Goal: Information Seeking & Learning: Learn about a topic

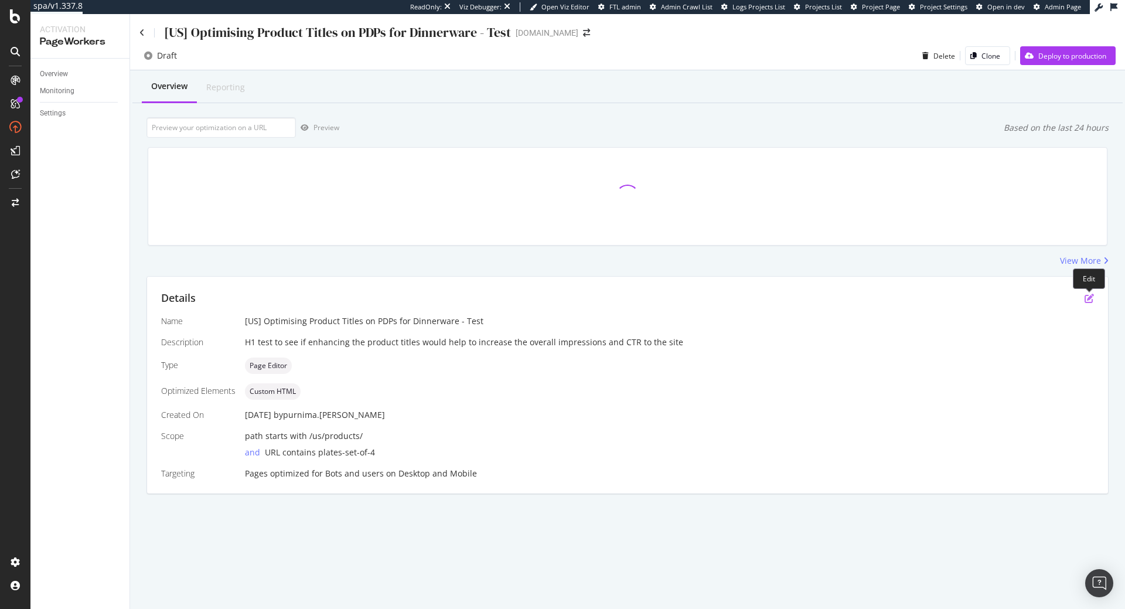
click at [1090, 301] on icon "pen-to-square" at bounding box center [1089, 298] width 9 height 9
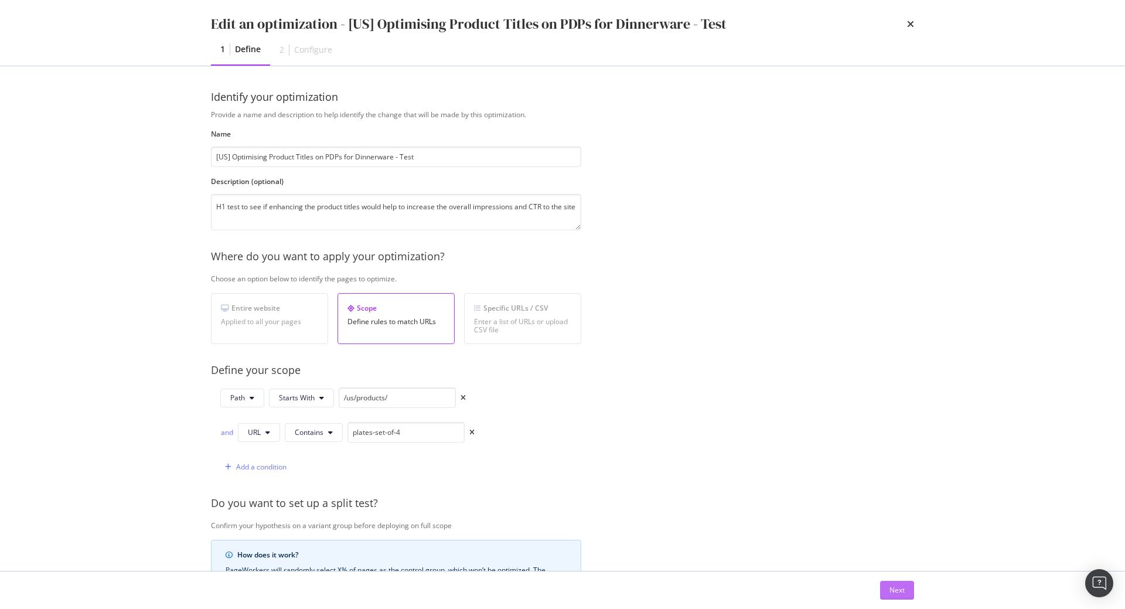
click at [904, 591] on div "Next" at bounding box center [897, 590] width 15 height 10
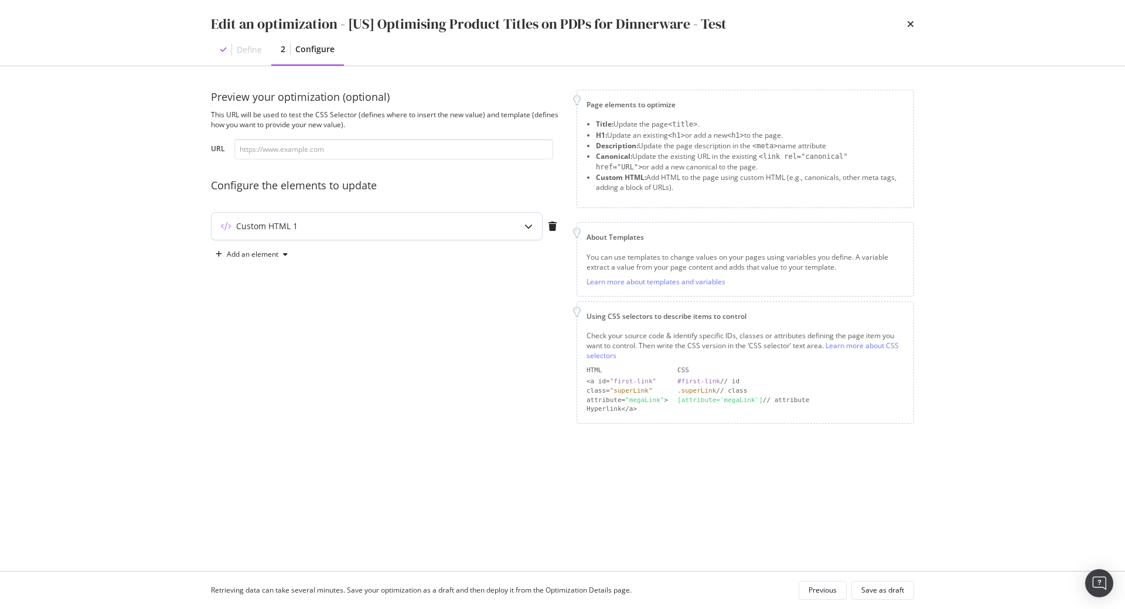
click at [534, 220] on div "modal" at bounding box center [528, 226] width 27 height 27
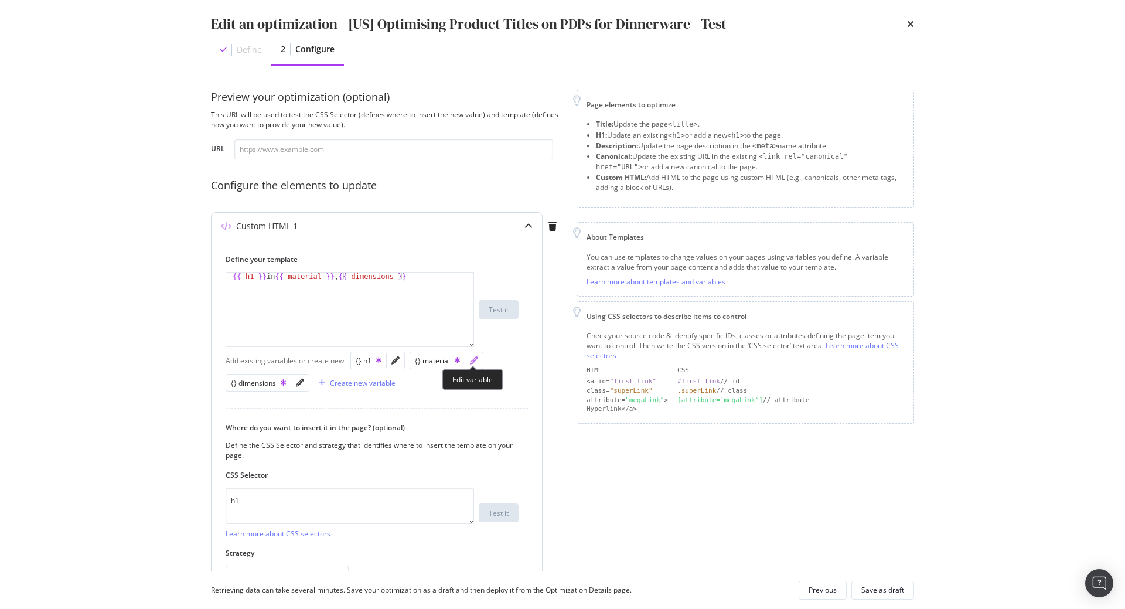
click at [471, 360] on icon "pencil" at bounding box center [474, 360] width 8 height 8
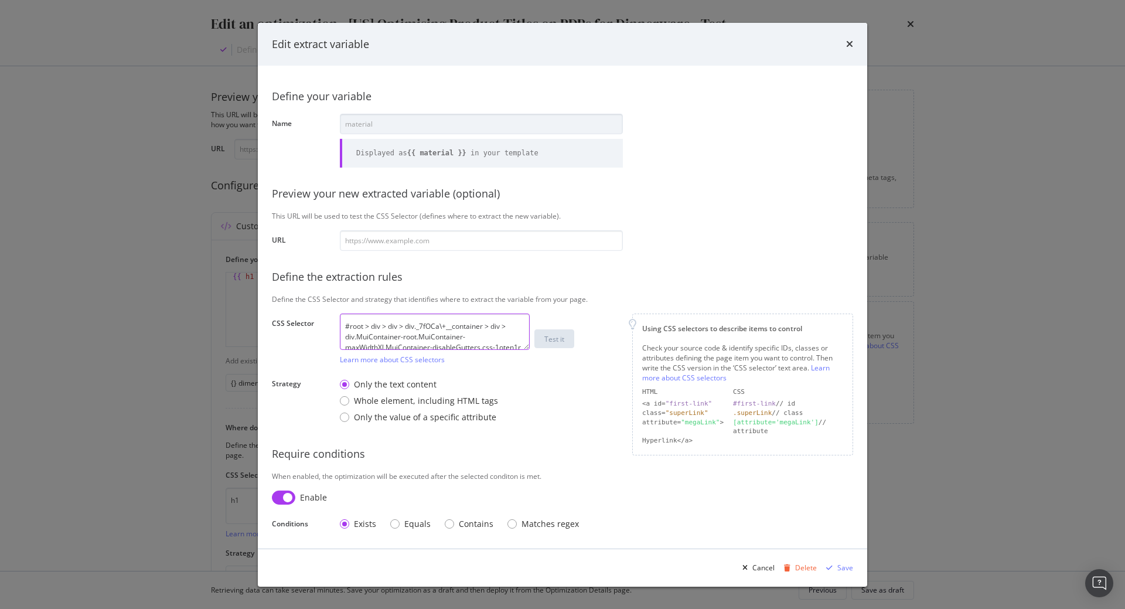
click at [423, 341] on textarea "#root > div > div > div._7fOCa\+__container > div > div.MuiContainer-root.MuiCo…" at bounding box center [435, 332] width 190 height 36
paste textarea "div[class*=__item] span[class*=__property__value]"
type textarea "div[class*=__item] span[class*=__property__value]"
click at [839, 562] on div "Save" at bounding box center [838, 568] width 32 height 18
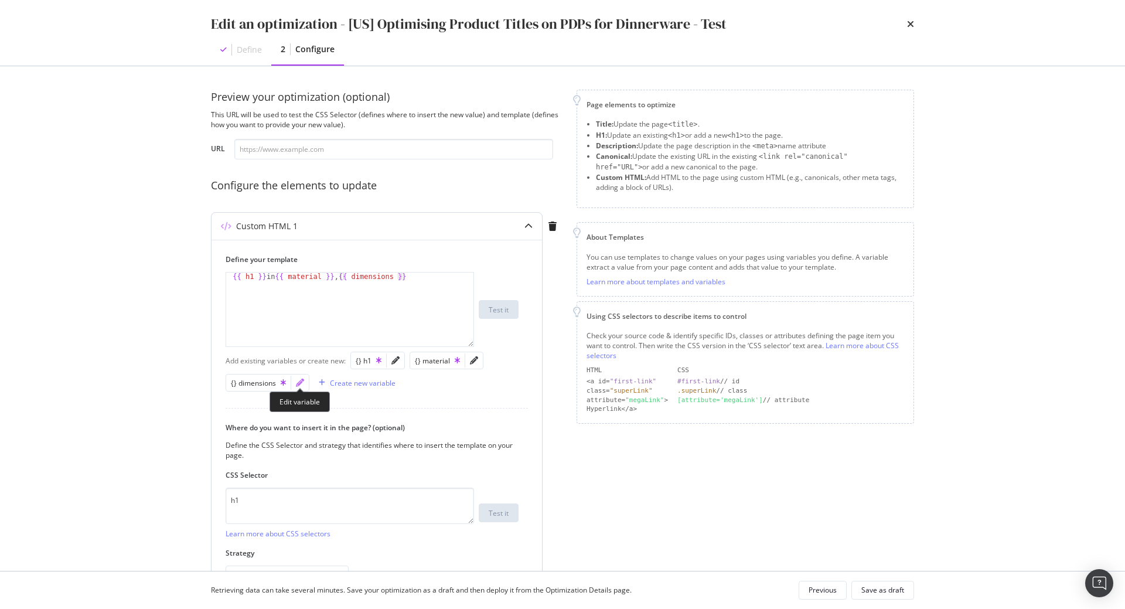
click at [298, 383] on icon "pencil" at bounding box center [300, 383] width 8 height 8
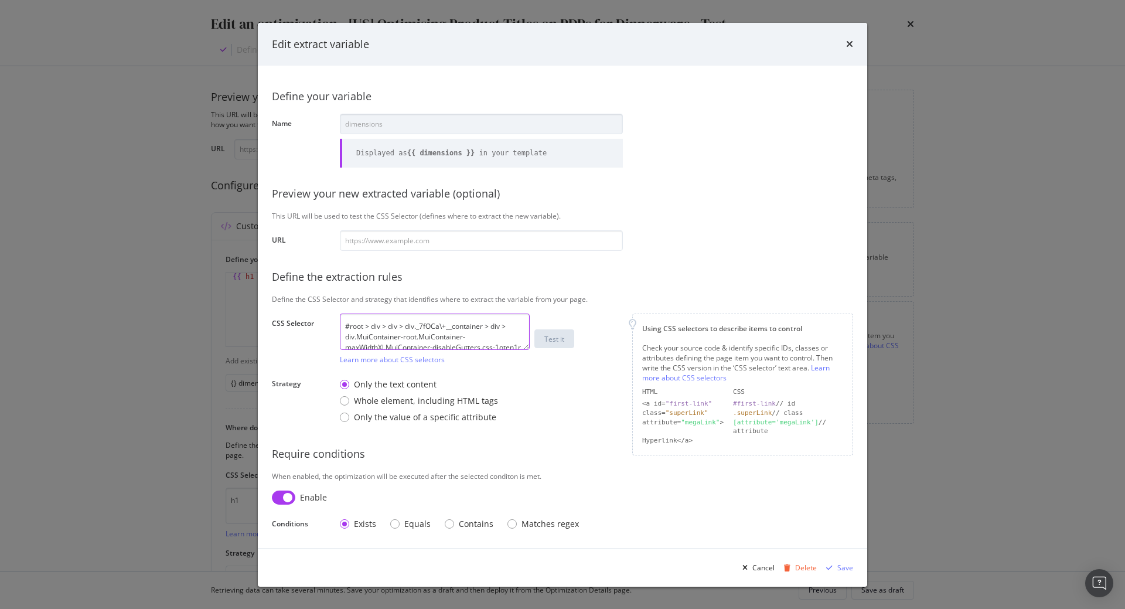
click at [421, 331] on textarea "#root > div > div > div._7fOCa\+__container > div > div.MuiContainer-root.MuiCo…" at bounding box center [435, 332] width 190 height 36
paste textarea "div[class*=__item]:nth-child(4) span[class*=__property__value]"
type textarea "div[class*=__item]:nth-child(4) span[class*=__property__value]"
click at [837, 564] on div "Save" at bounding box center [838, 568] width 32 height 18
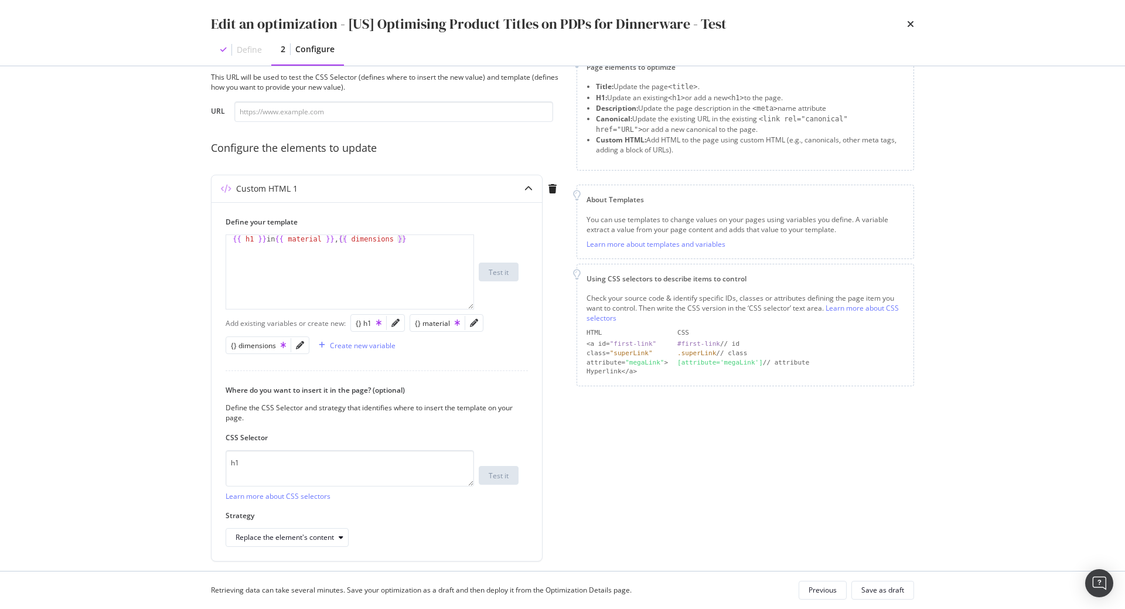
scroll to position [67, 0]
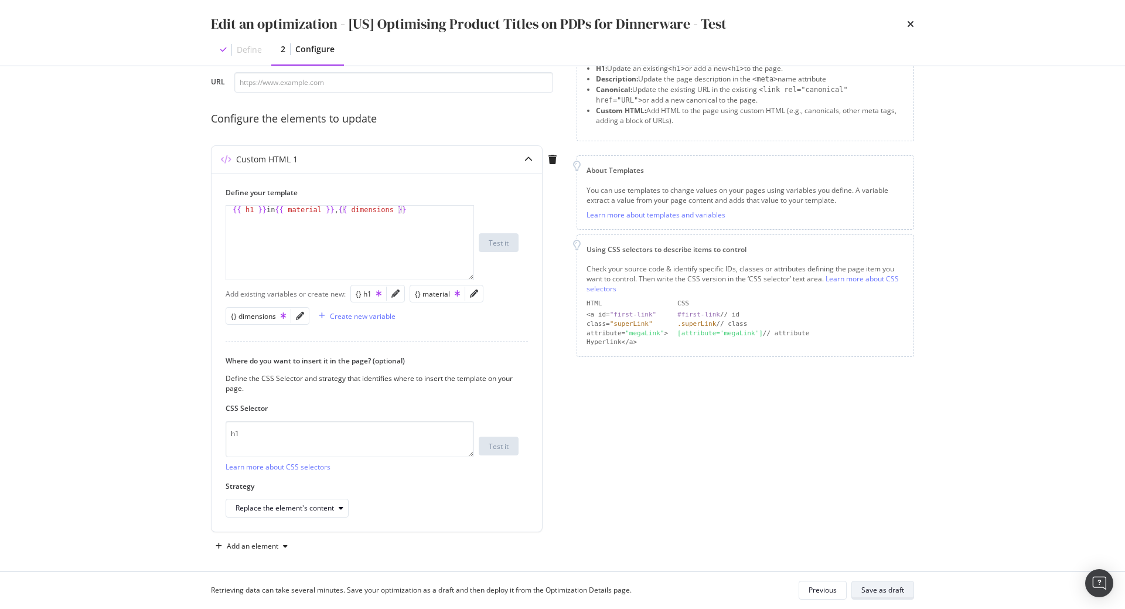
click at [901, 589] on div "Save as draft" at bounding box center [882, 590] width 43 height 10
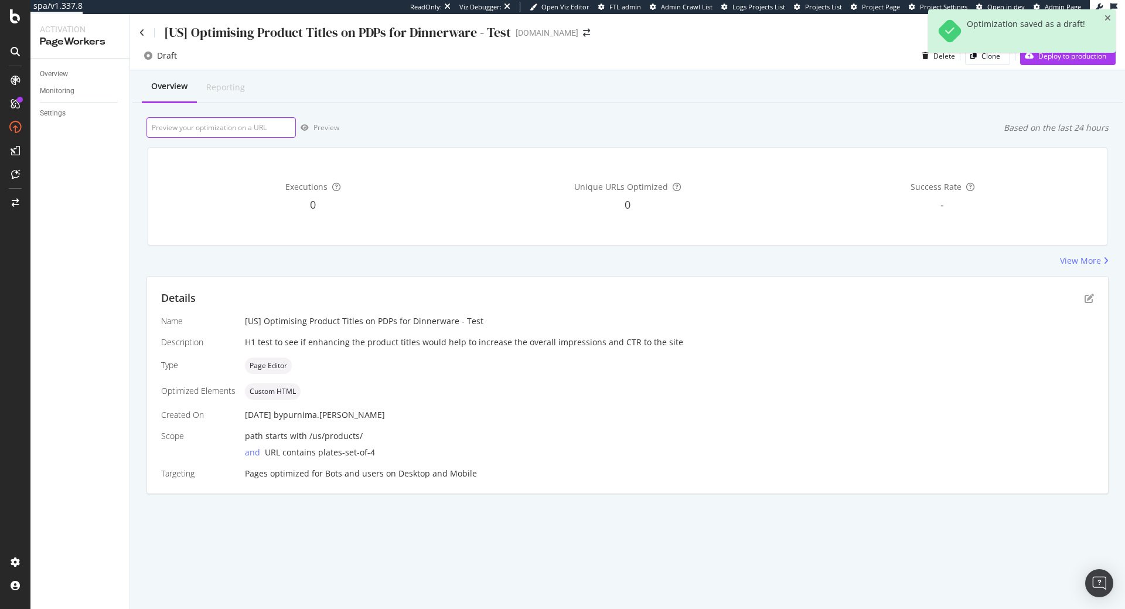
click at [261, 128] on input "url" at bounding box center [221, 127] width 149 height 21
paste input "https://www.castlery.com/us/products/audrey-salad-plates-set-of-4"
type input "https://www.castlery.com/us/products/audrey-salad-plates-set-of-4"
click at [320, 123] on div "Preview" at bounding box center [327, 127] width 26 height 10
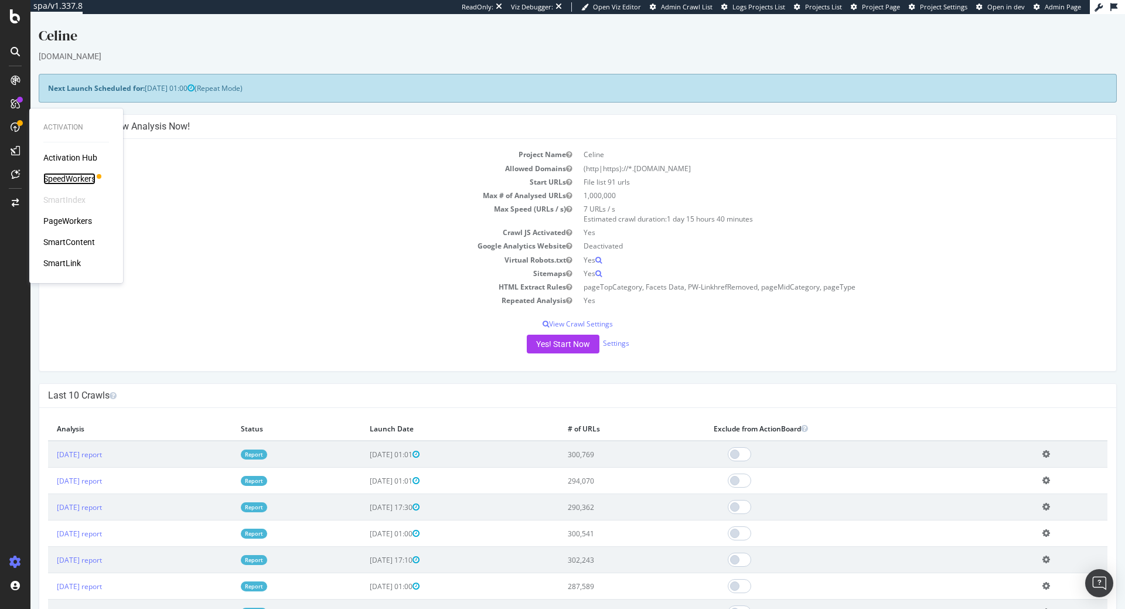
click at [82, 179] on div "SpeedWorkers" at bounding box center [69, 179] width 52 height 12
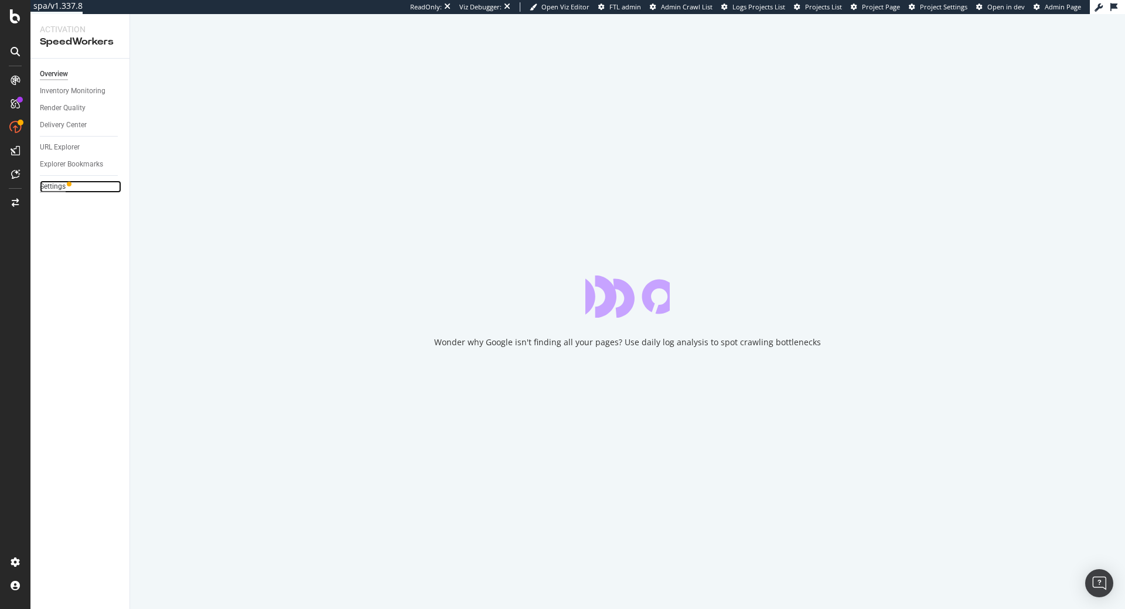
click at [49, 183] on div "Settings" at bounding box center [53, 186] width 26 height 12
click at [64, 150] on div "URL Explorer" at bounding box center [60, 147] width 40 height 12
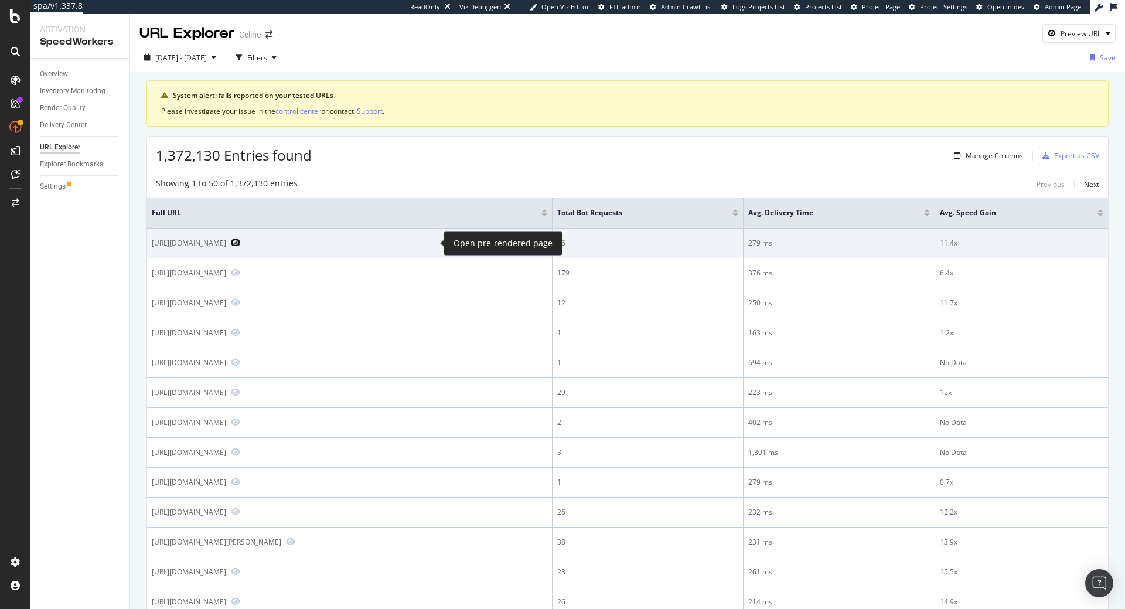
click at [240, 241] on icon "Preview https://www.celine.com/en-se/celine-shop-women/accessories/scarves-and-…" at bounding box center [235, 243] width 9 height 8
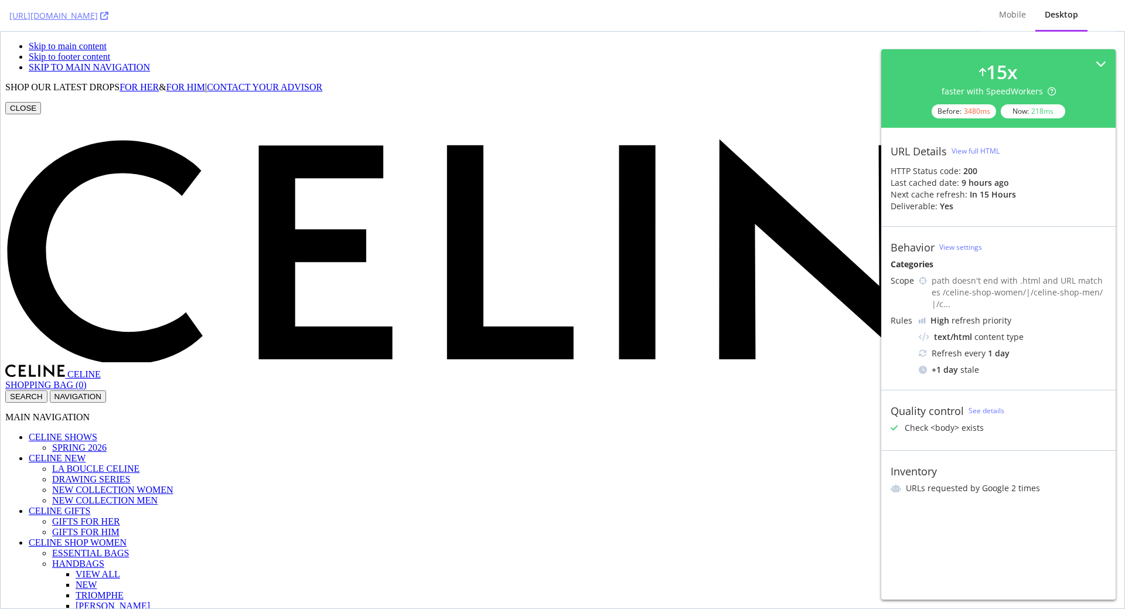
click at [971, 151] on div "View full HTML" at bounding box center [976, 151] width 48 height 10
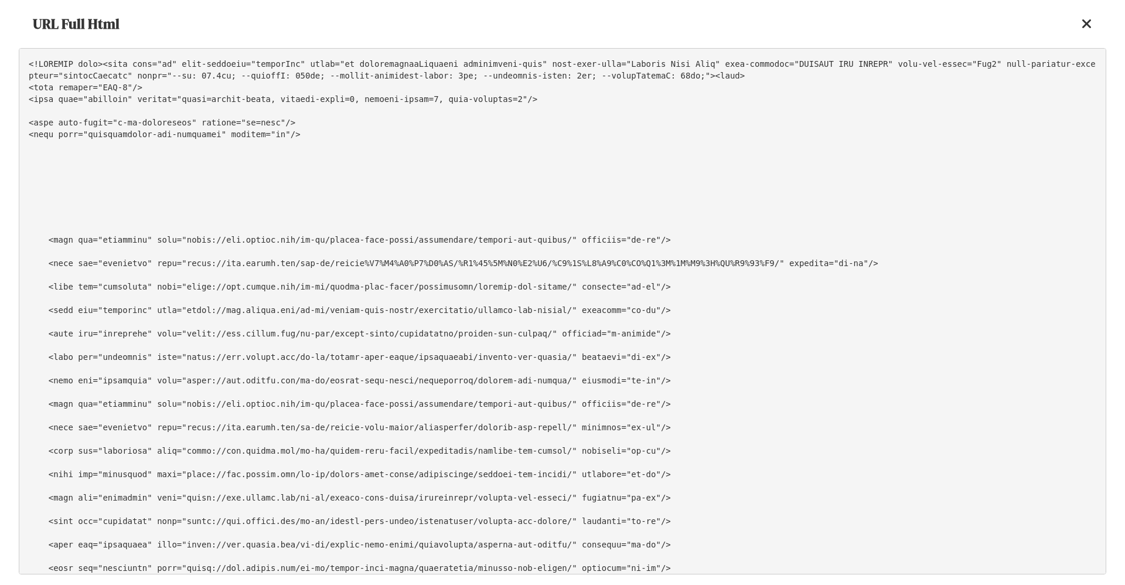
scroll to position [2648, 0]
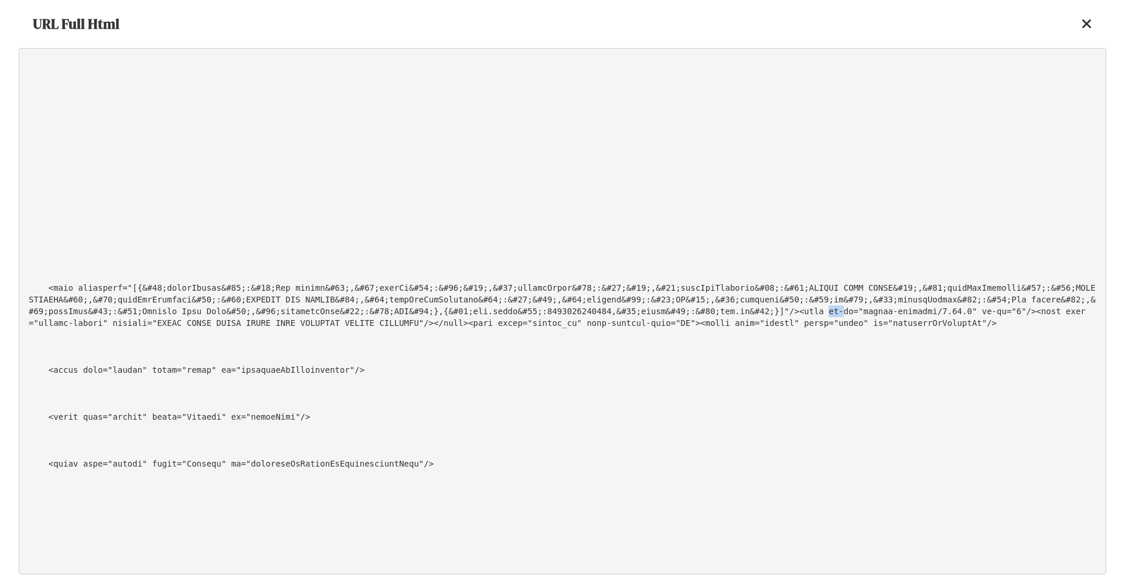
click at [1089, 30] on icon at bounding box center [1087, 24] width 11 height 14
